Goal: Task Accomplishment & Management: Manage account settings

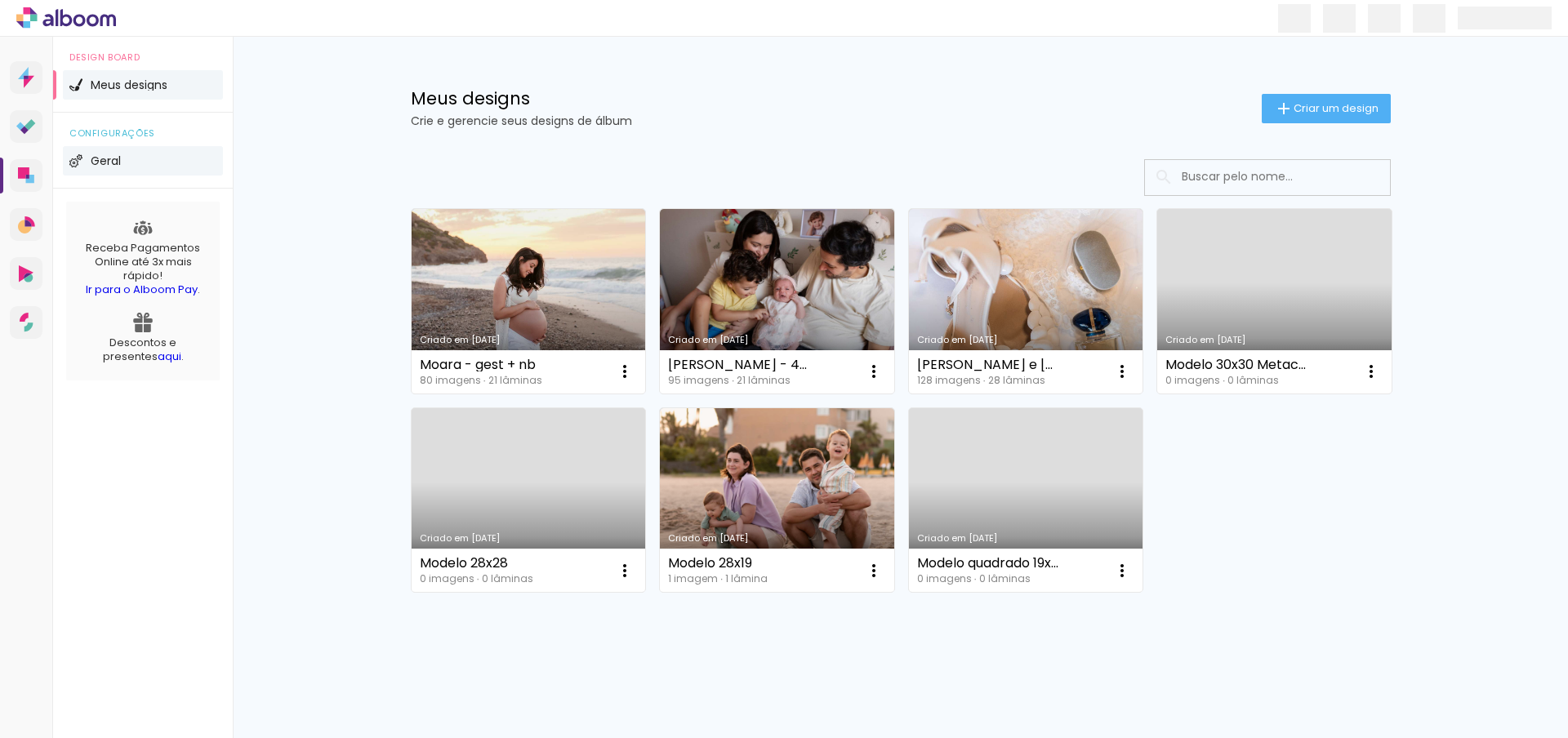
click at [104, 158] on span "Geral" at bounding box center [106, 161] width 31 height 11
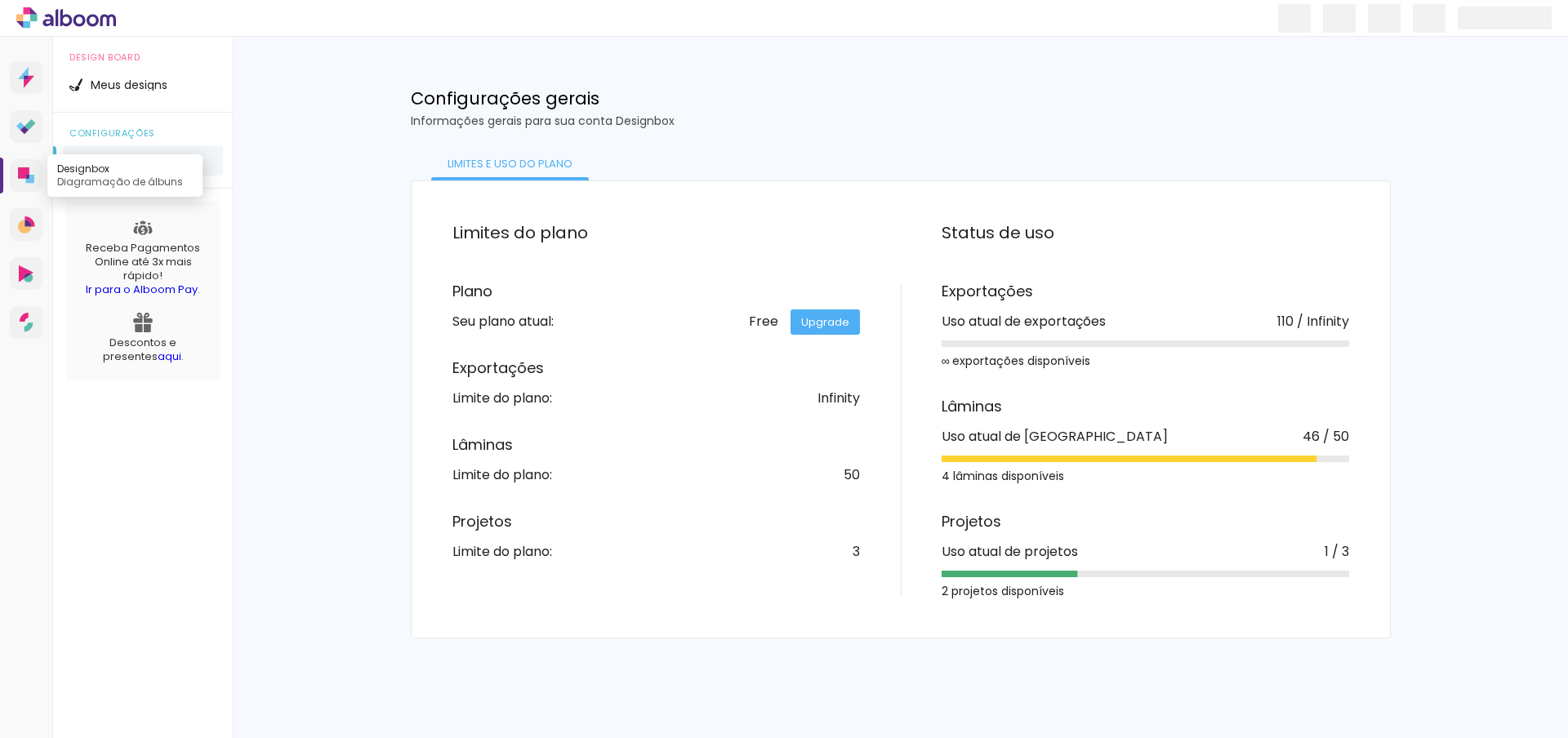
click at [31, 162] on link "Designbox Diagramação de álbuns" at bounding box center [26, 175] width 33 height 32
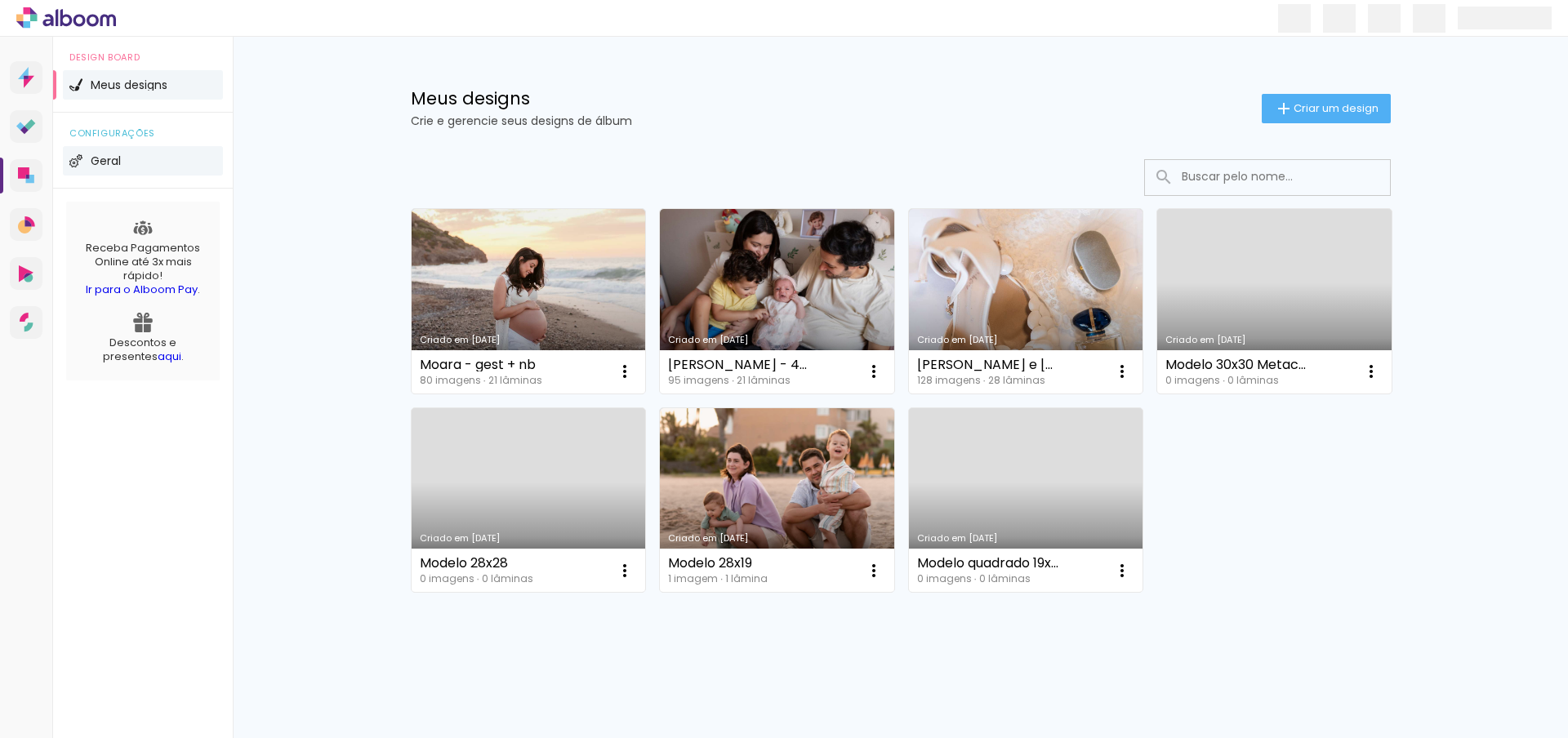
click at [98, 162] on span "Geral" at bounding box center [106, 161] width 31 height 11
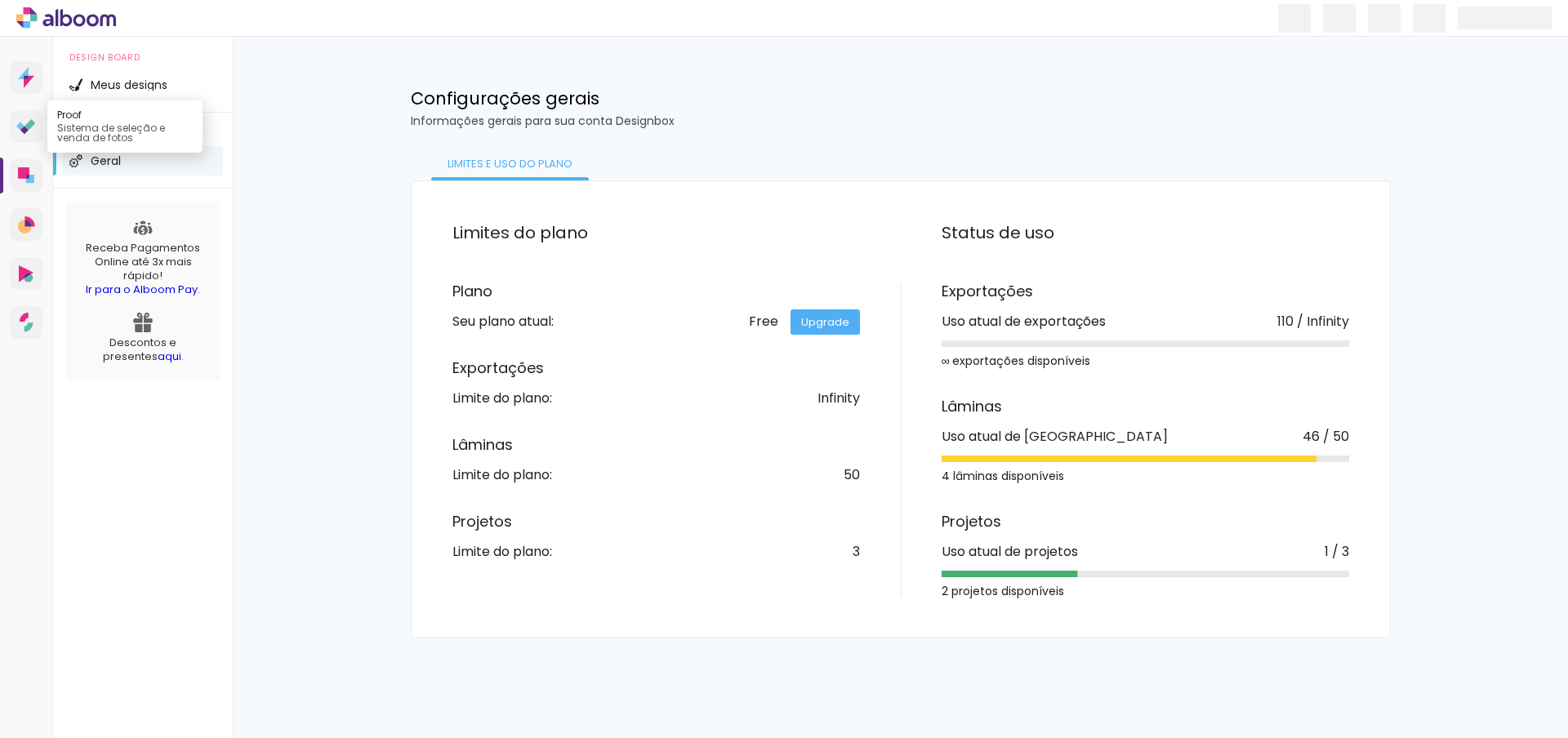
click at [25, 130] on icon at bounding box center [24, 129] width 8 height 8
